Goal: Information Seeking & Learning: Learn about a topic

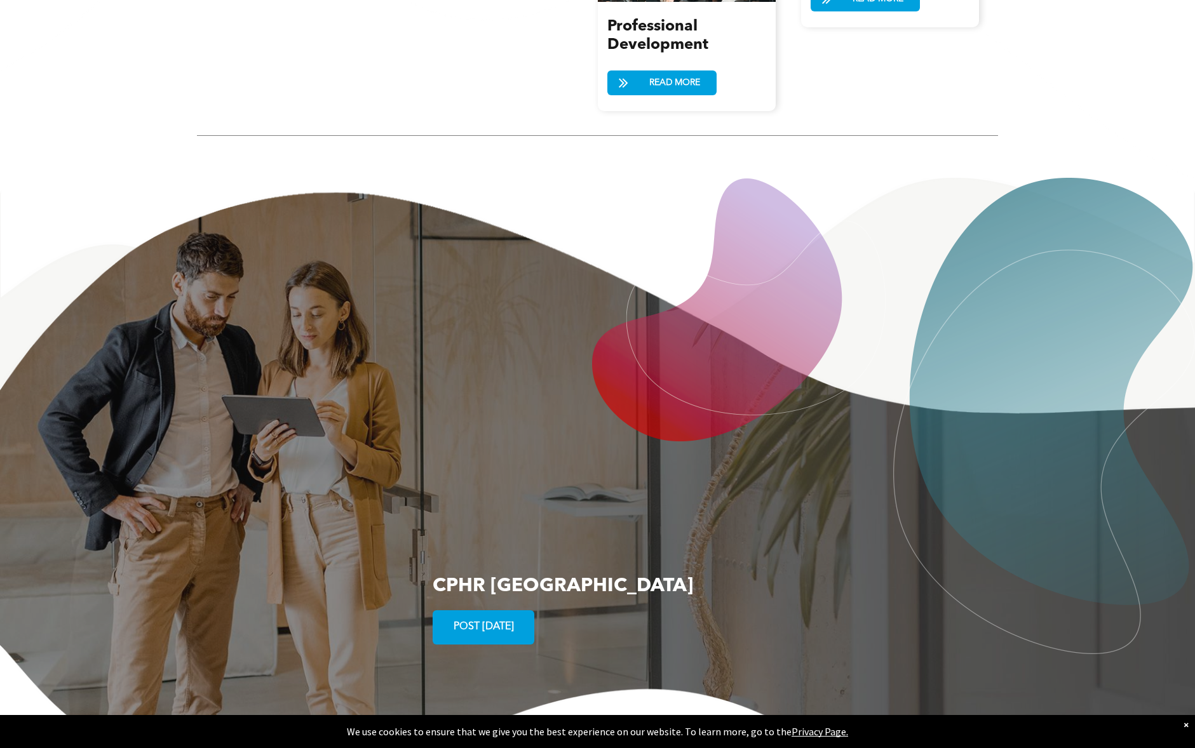
scroll to position [2282, 0]
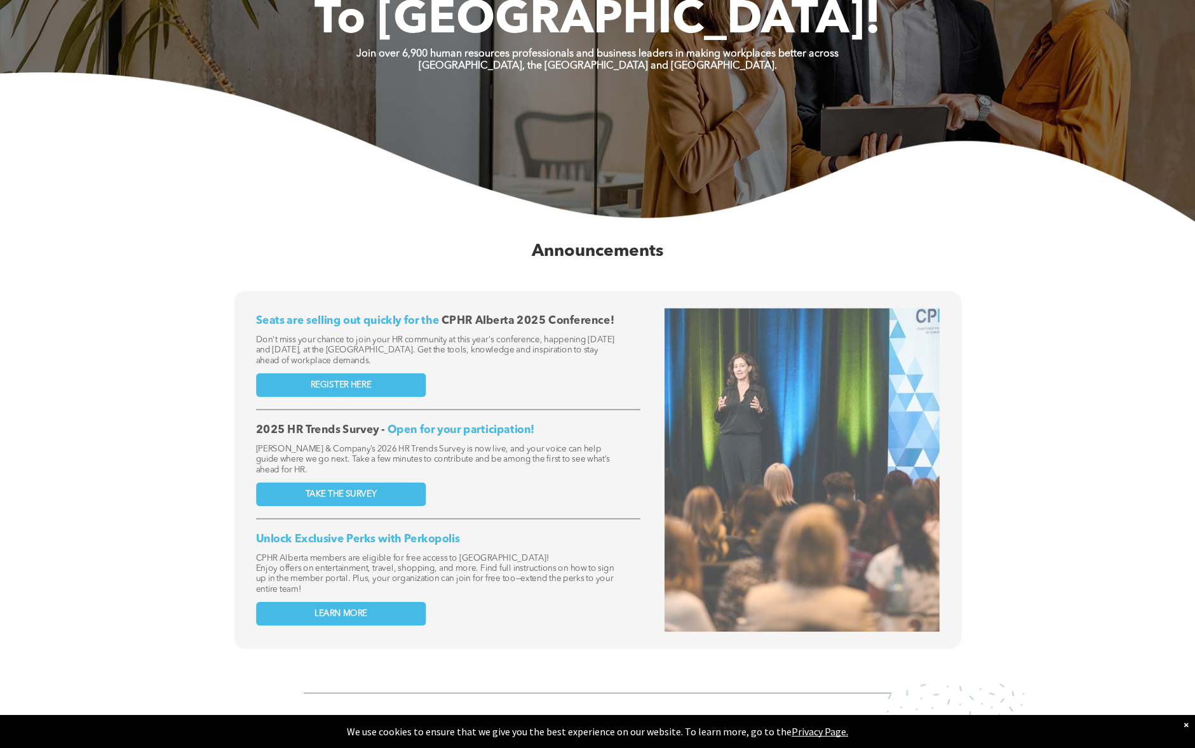
scroll to position [0, 0]
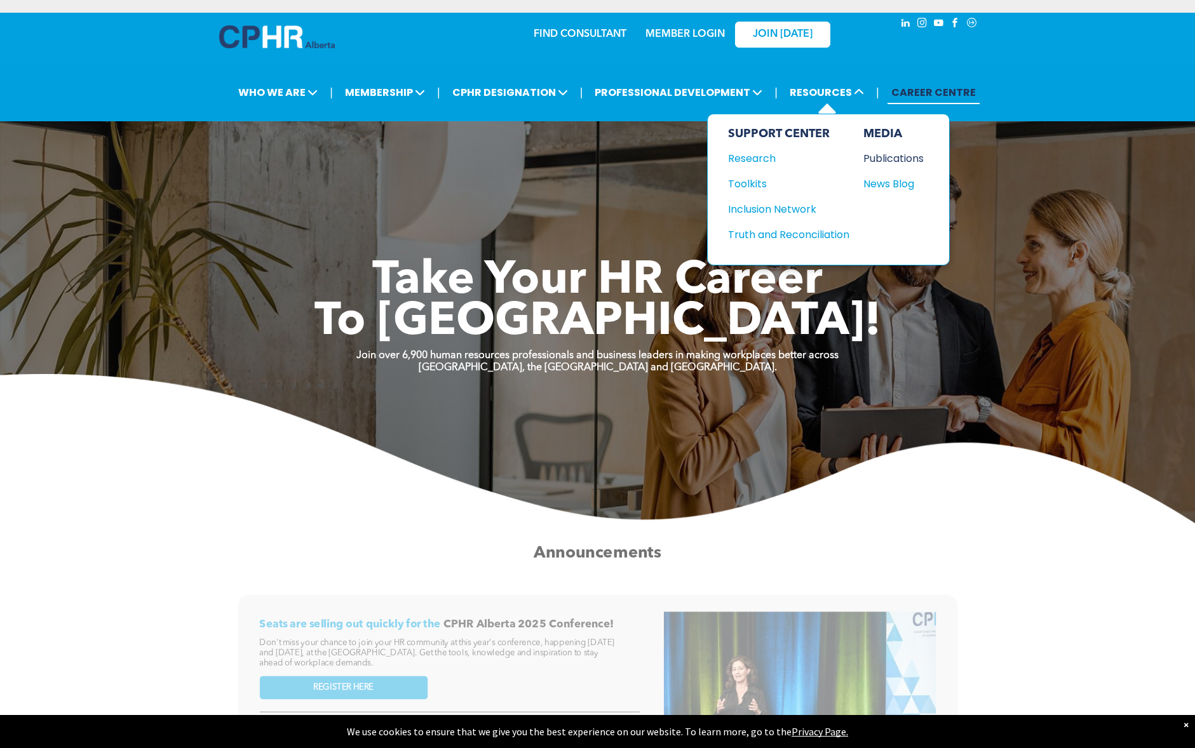
click at [899, 160] on div "Publications" at bounding box center [890, 159] width 55 height 16
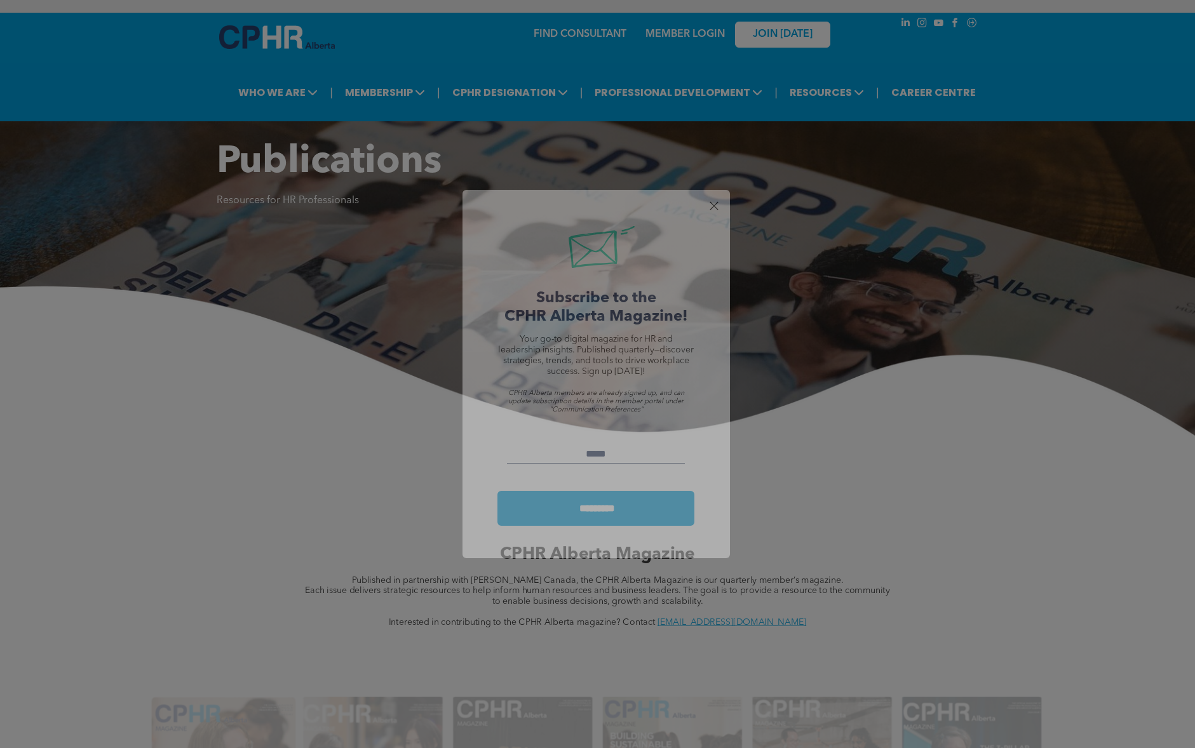
click at [712, 203] on div at bounding box center [713, 206] width 17 height 17
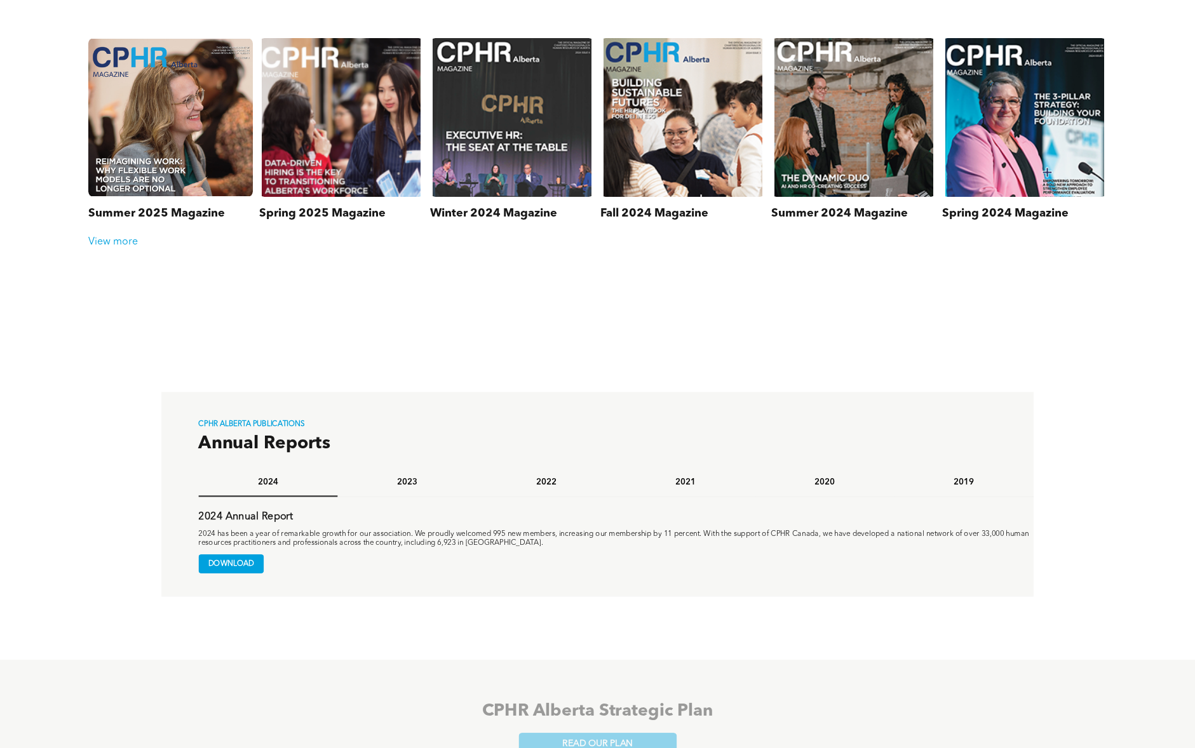
scroll to position [706, 0]
